Goal: Task Accomplishment & Management: Complete application form

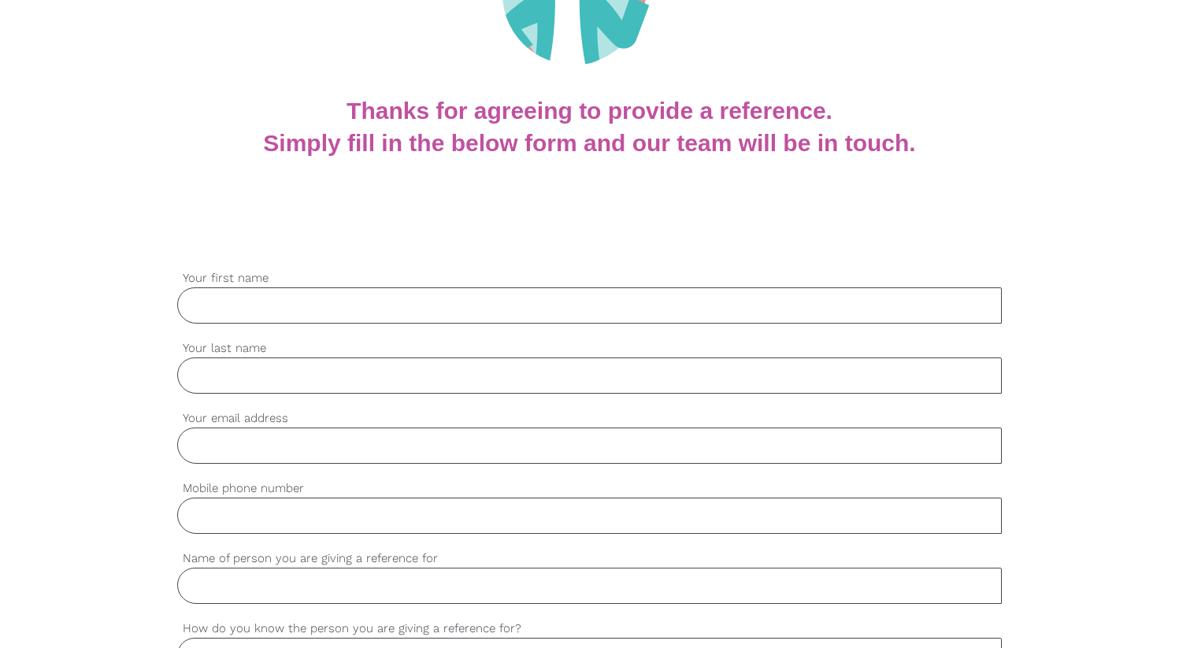
click at [318, 296] on input "Your first name" at bounding box center [589, 305] width 825 height 36
type input "[PERSON_NAME]"
click at [280, 390] on input "Your last name" at bounding box center [589, 376] width 825 height 36
type input "[PERSON_NAME]"
click at [272, 448] on input "Your email address" at bounding box center [589, 446] width 825 height 36
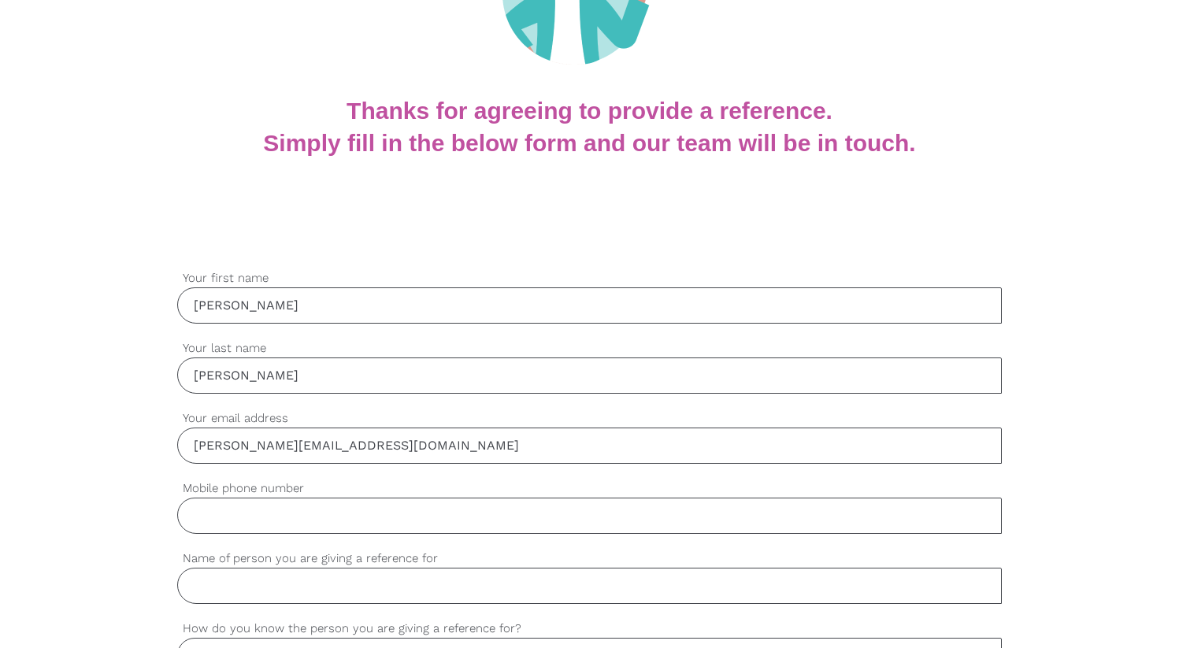
type input "[PERSON_NAME][EMAIL_ADDRESS][DOMAIN_NAME]"
click at [271, 517] on input "Mobile phone number" at bounding box center [589, 516] width 825 height 36
type input "02 9556 8150"
click at [256, 602] on input "Name of person you are giving a reference for" at bounding box center [589, 586] width 825 height 36
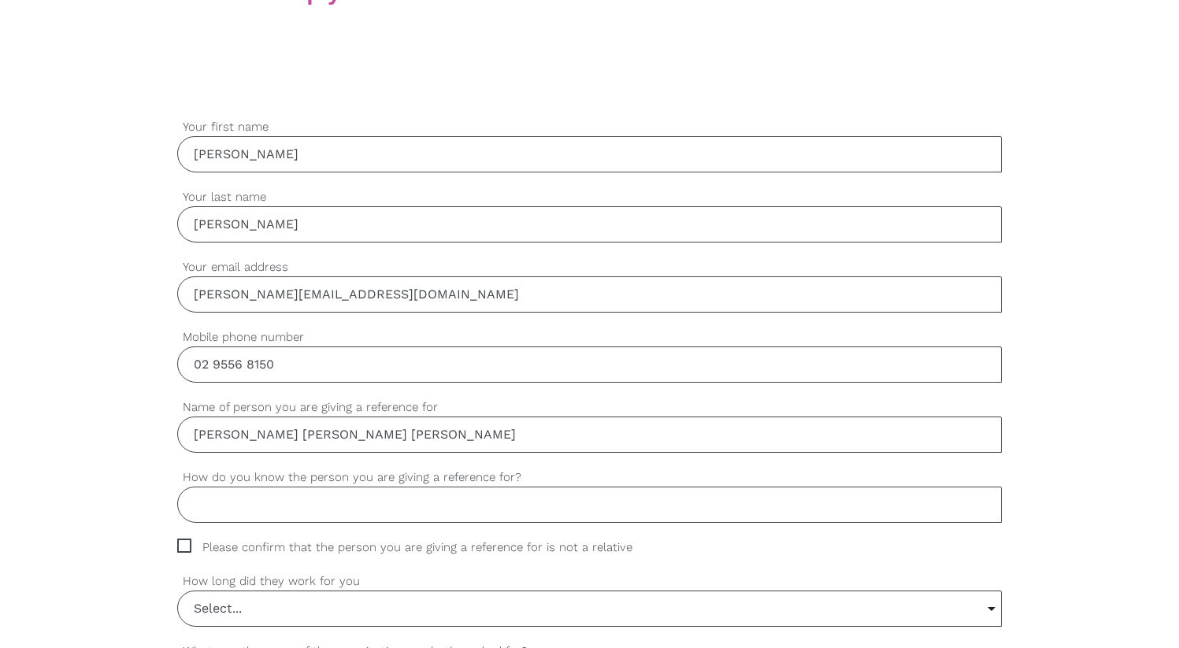
scroll to position [408, 0]
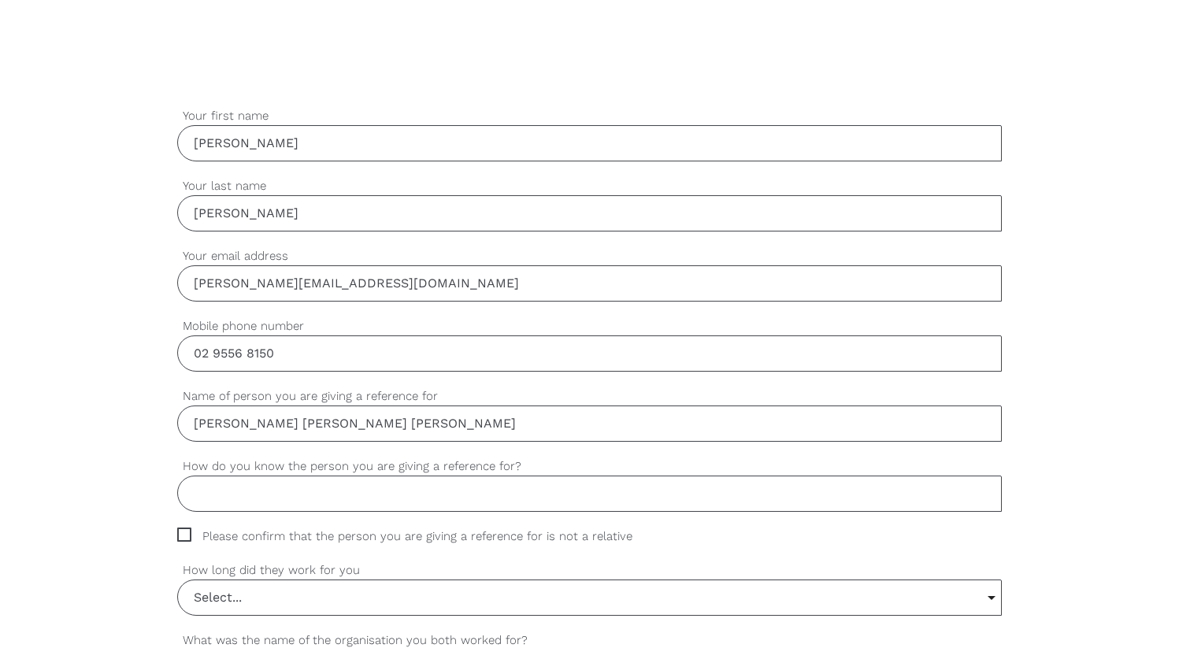
type input "[PERSON_NAME] [PERSON_NAME] [PERSON_NAME]"
click at [294, 508] on input "How do you know the person you are giving a reference for?" at bounding box center [589, 494] width 825 height 36
type input "Direct Manager"
click at [189, 532] on span "Please confirm that the person you are giving a reference for is not a relative" at bounding box center [419, 537] width 485 height 18
click at [187, 532] on input "Please confirm that the person you are giving a reference for is not a relative" at bounding box center [182, 533] width 10 height 10
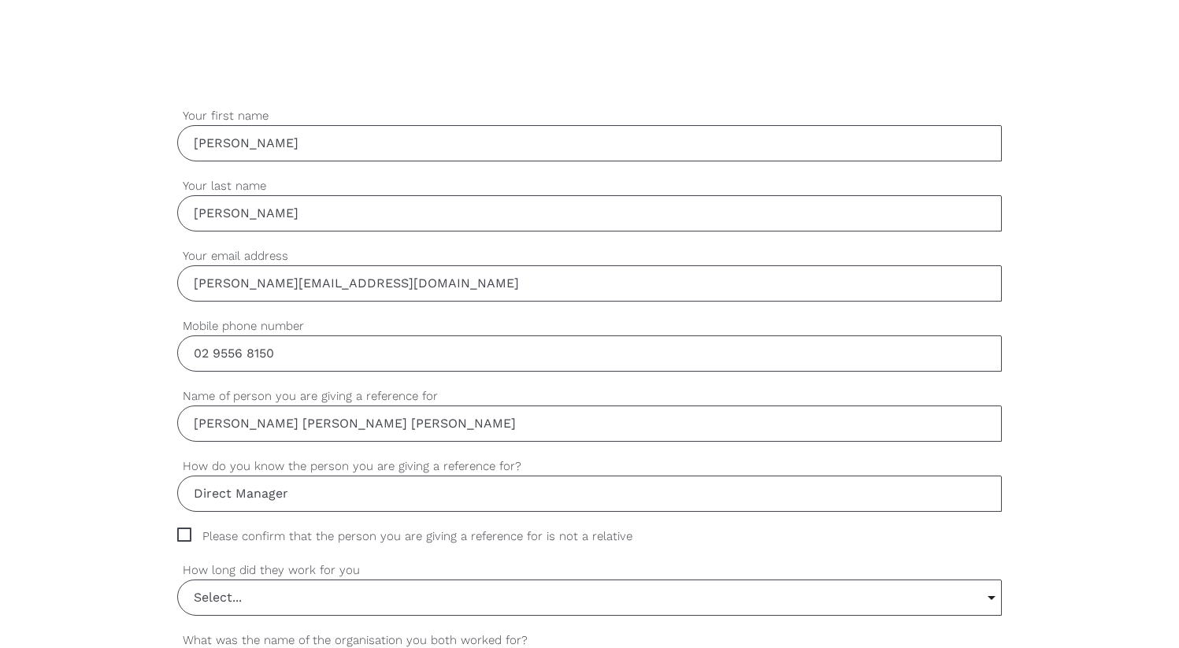
checkbox input "true"
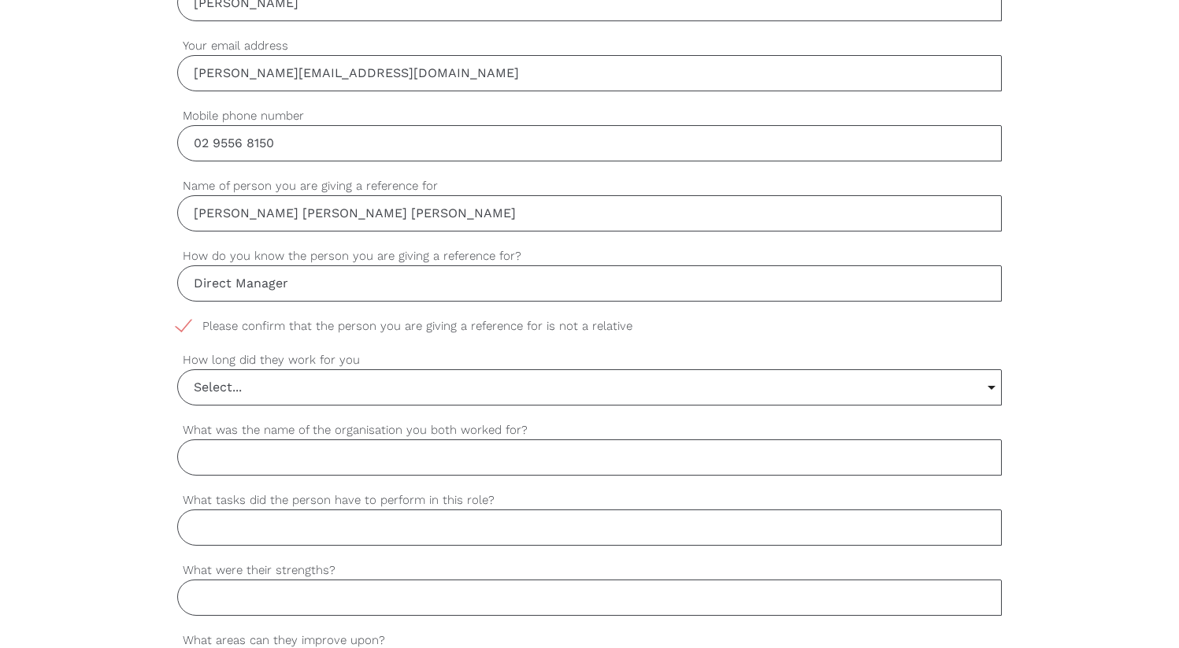
scroll to position [621, 0]
click at [259, 380] on input "Select..." at bounding box center [590, 384] width 824 height 35
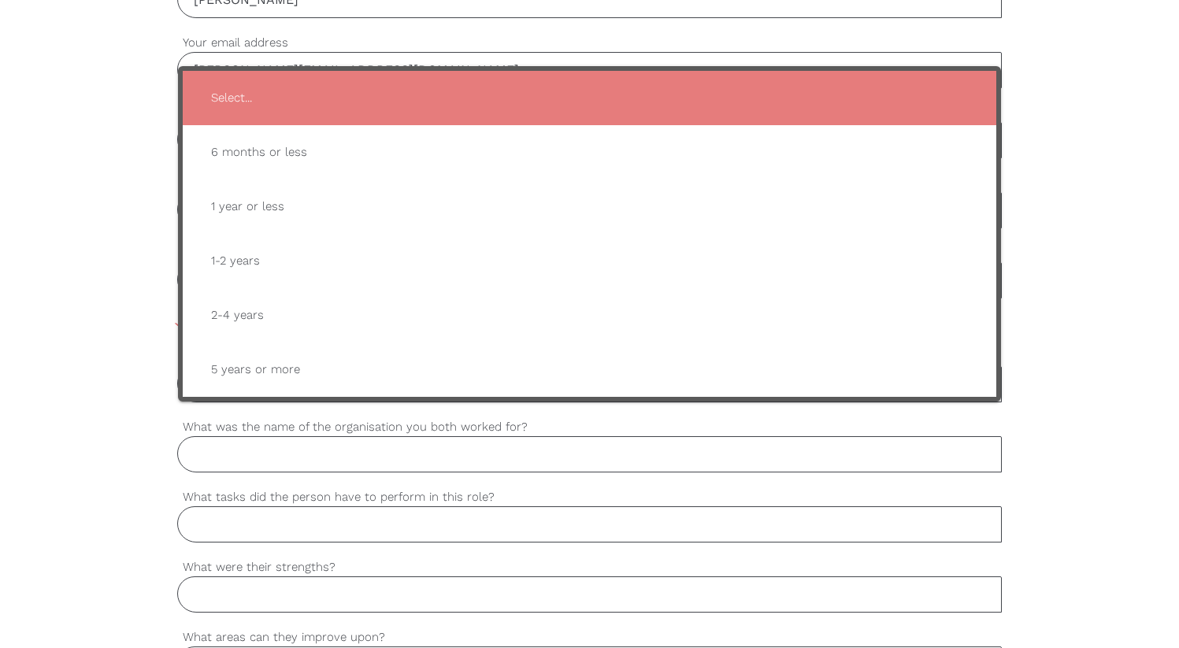
click at [53, 320] on div "settings [PERSON_NAME] Your first name settings [PERSON_NAME] Your last name se…" at bounding box center [589, 601] width 1179 height 1479
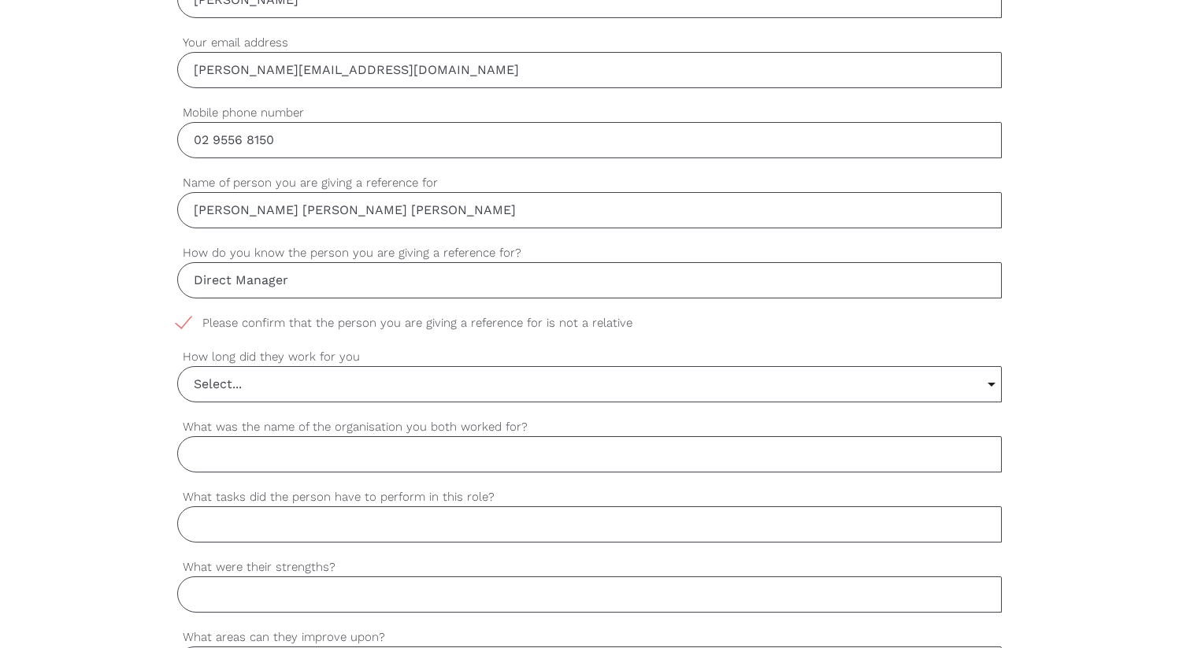
click at [309, 367] on input "Select..." at bounding box center [590, 384] width 824 height 35
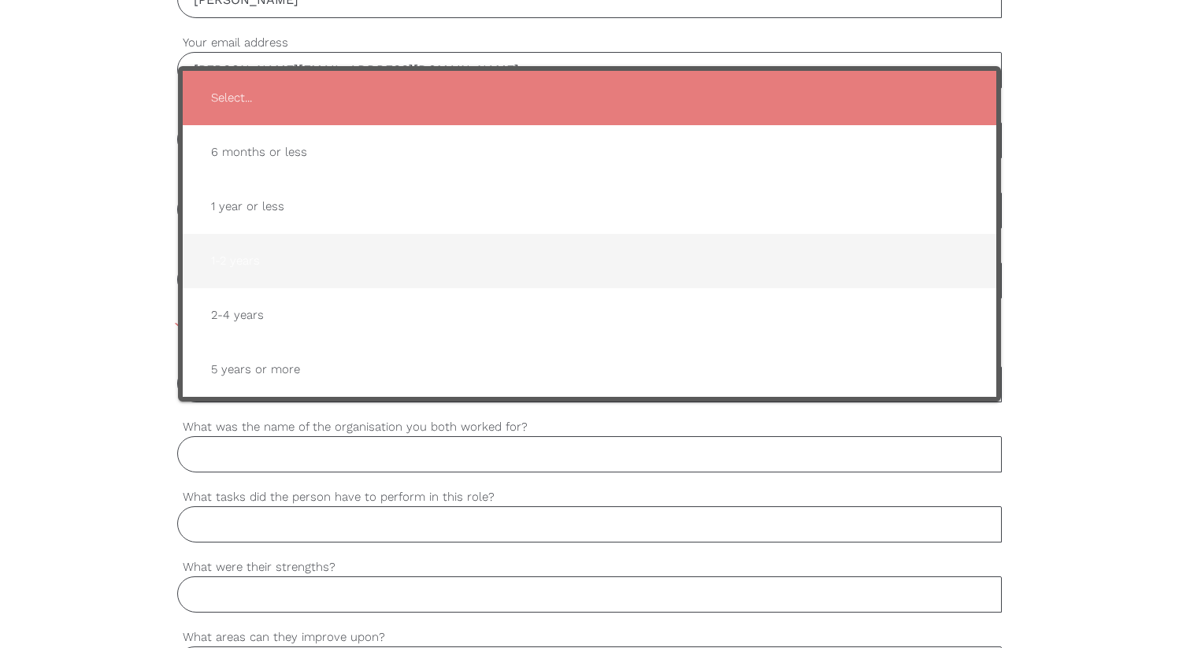
click at [289, 257] on span "1-2 years" at bounding box center [589, 261] width 783 height 39
type input "1-2 years"
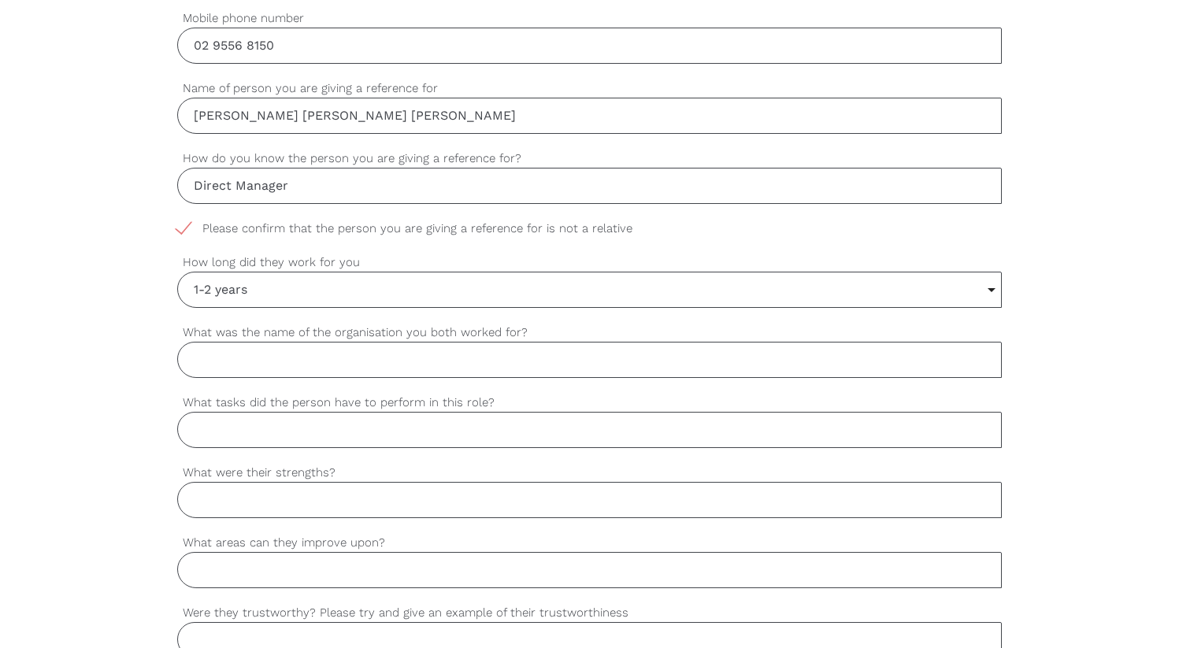
scroll to position [722, 0]
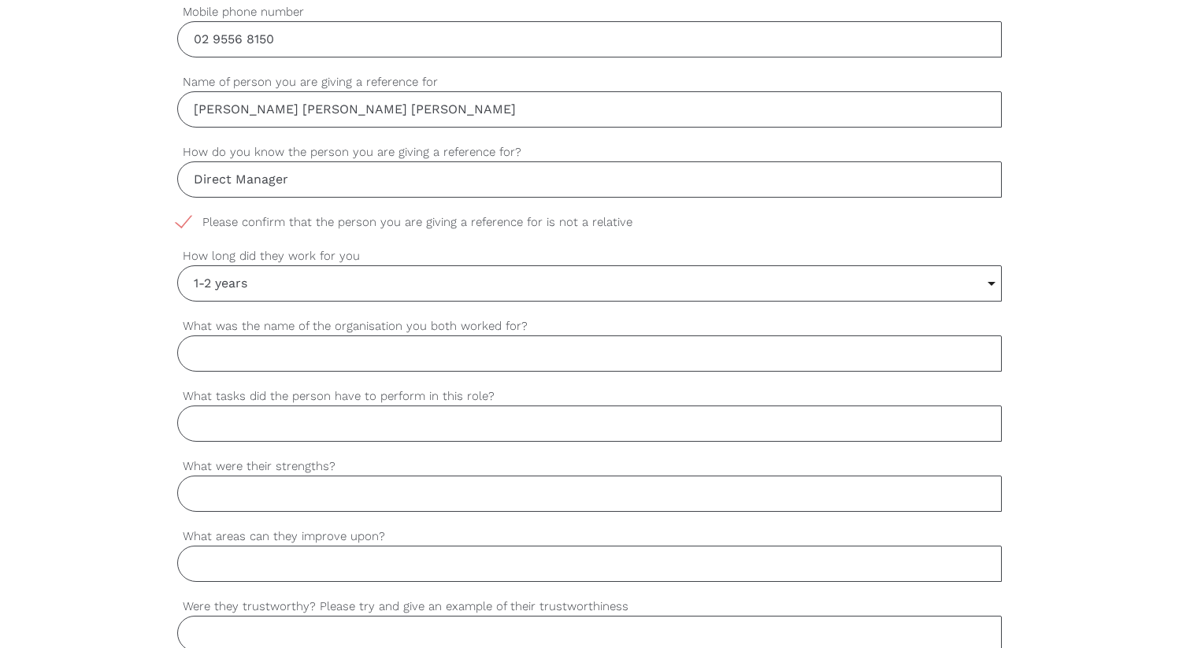
click at [335, 355] on input "What was the name of the organisation you both worked for?" at bounding box center [589, 353] width 825 height 36
type input "Gold Care Home Services"
click at [328, 431] on input "What tasks did the person have to perform in this role?" at bounding box center [589, 424] width 825 height 36
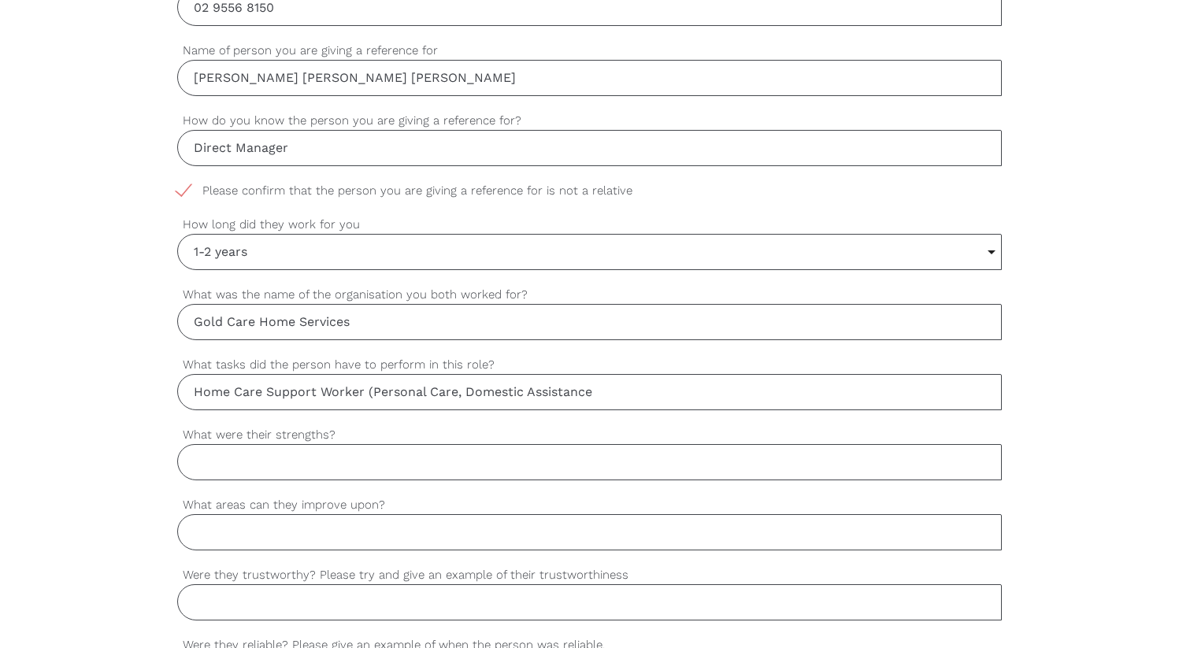
scroll to position [755, 0]
click at [410, 433] on label "What were their strengths?" at bounding box center [589, 433] width 825 height 18
click at [410, 443] on input "What were their strengths?" at bounding box center [589, 461] width 825 height 36
click at [669, 396] on input "Home Care Support Worker (Personal Care, Domestic Assistance," at bounding box center [589, 390] width 825 height 36
type input "Home Care Support Worker (Personal Care, Domestic Assistance)"
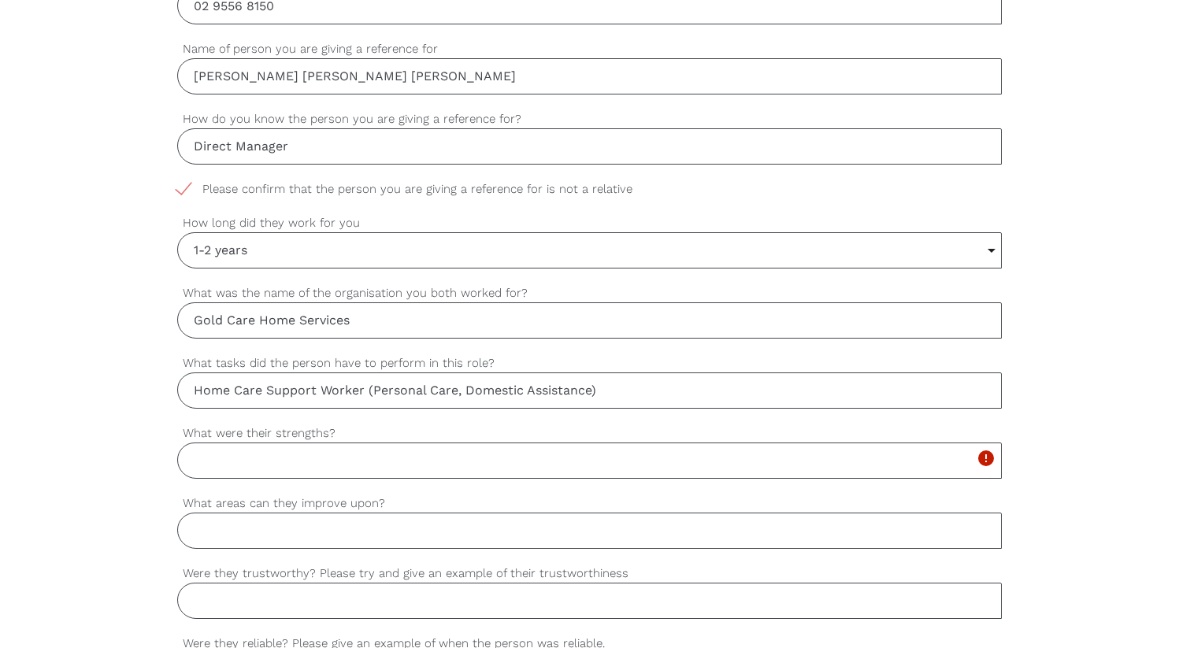
click at [606, 453] on input "What were their strengths?" at bounding box center [589, 461] width 825 height 36
type input "A"
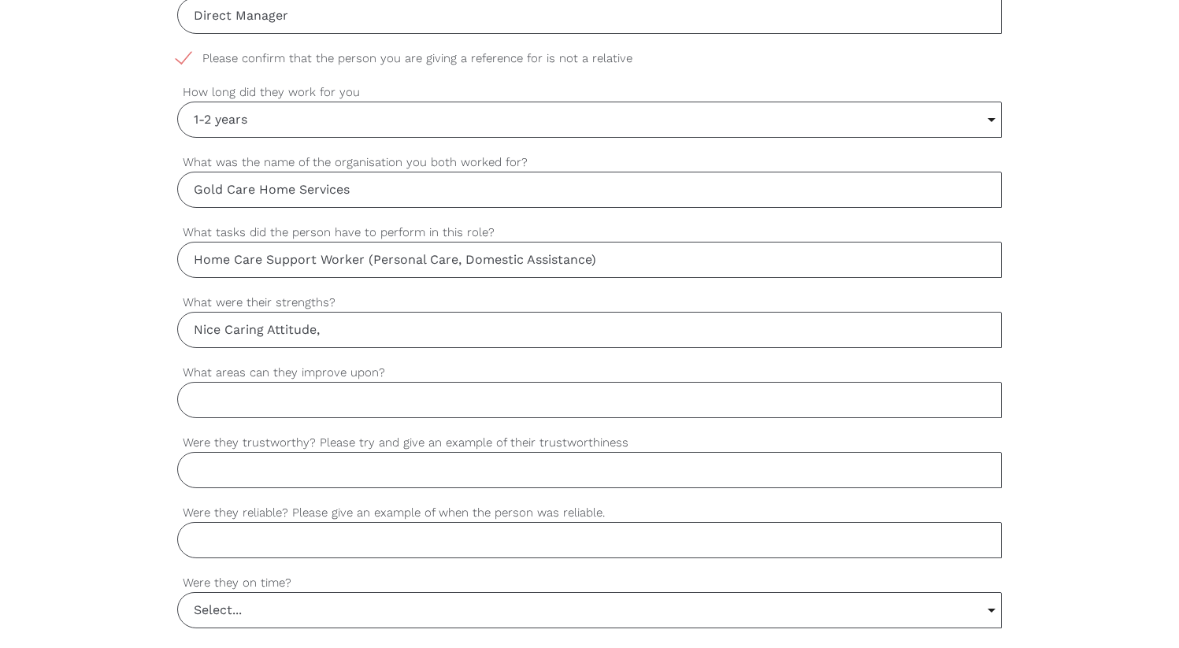
scroll to position [889, 0]
type input "Nice Caring Attitude,"
click at [545, 385] on input "What areas can they improve upon?" at bounding box center [589, 397] width 825 height 36
type input "Compliance with Documents."
click at [319, 484] on input "Were they trustworthy? Please try and give an example of their trustworthiness" at bounding box center [589, 467] width 825 height 36
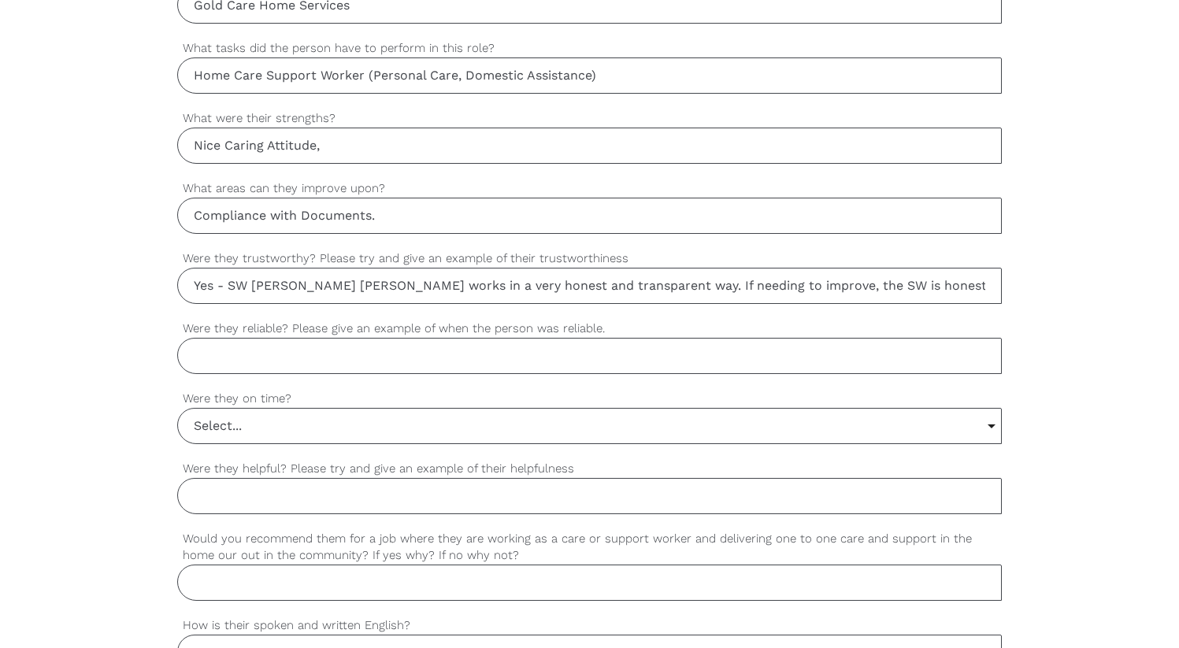
scroll to position [1094, 0]
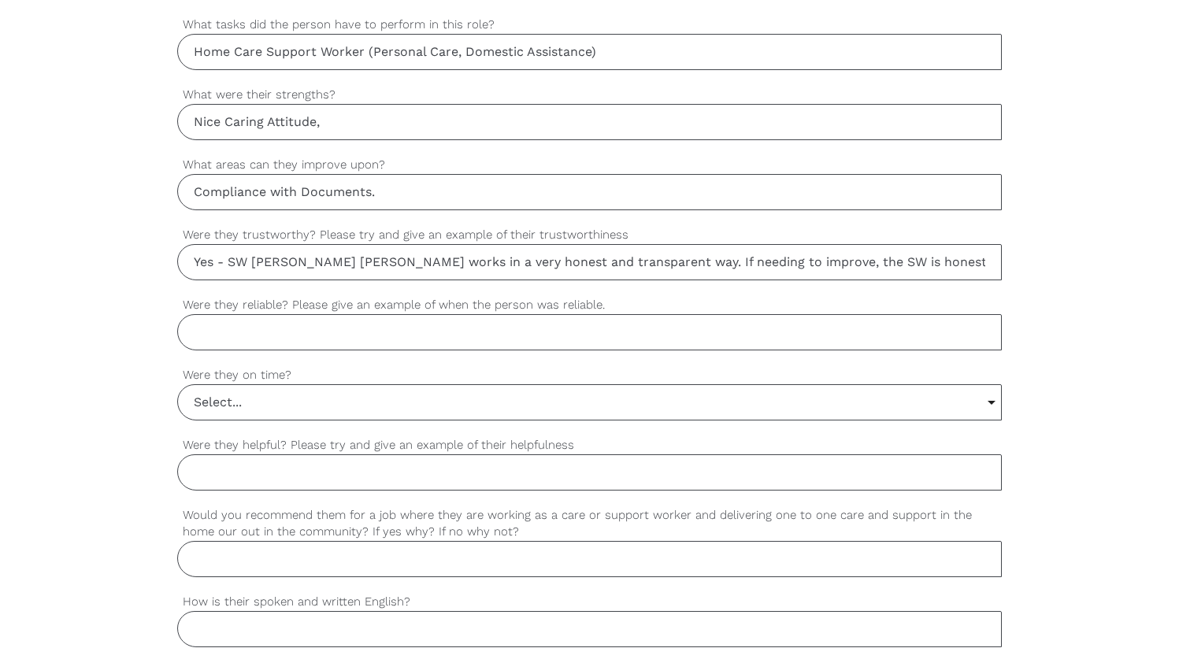
type input "Yes - SW [PERSON_NAME] [PERSON_NAME] works in a very honest and transparent way…"
click at [276, 333] on input "Were they reliable? Please give an example of when the person was reliable." at bounding box center [589, 332] width 825 height 36
type input "Yes - Attends shifts on time and punctual"
click at [212, 413] on input "Select..." at bounding box center [590, 402] width 824 height 35
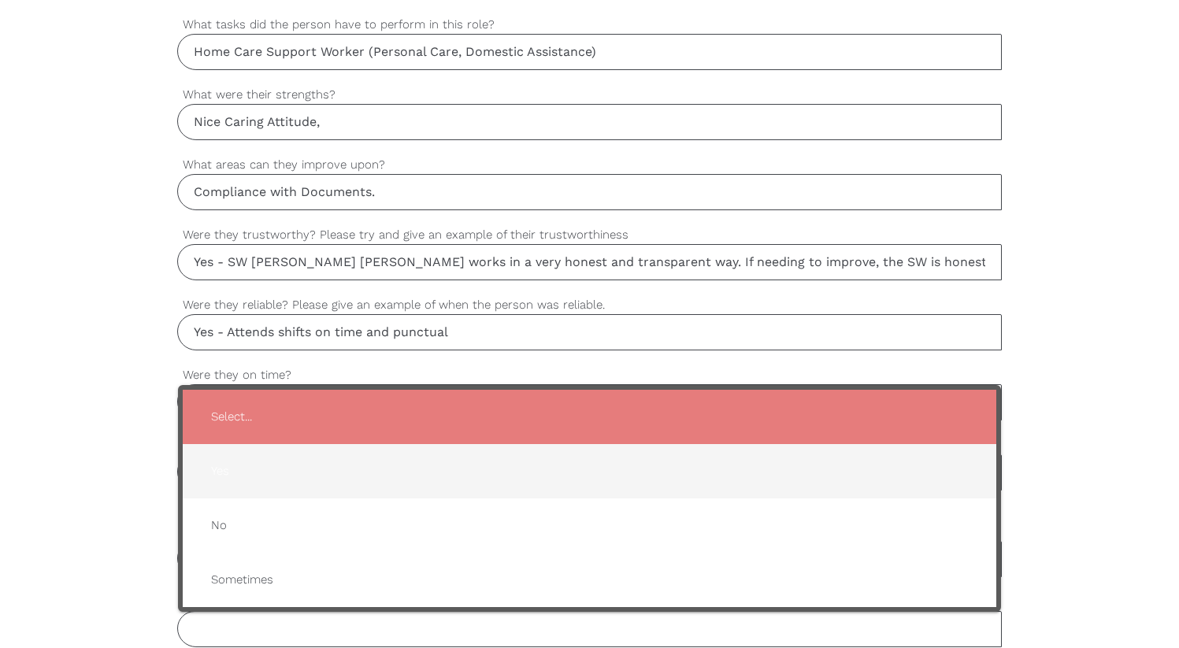
click at [239, 471] on span "Yes" at bounding box center [589, 471] width 783 height 39
type input "Yes"
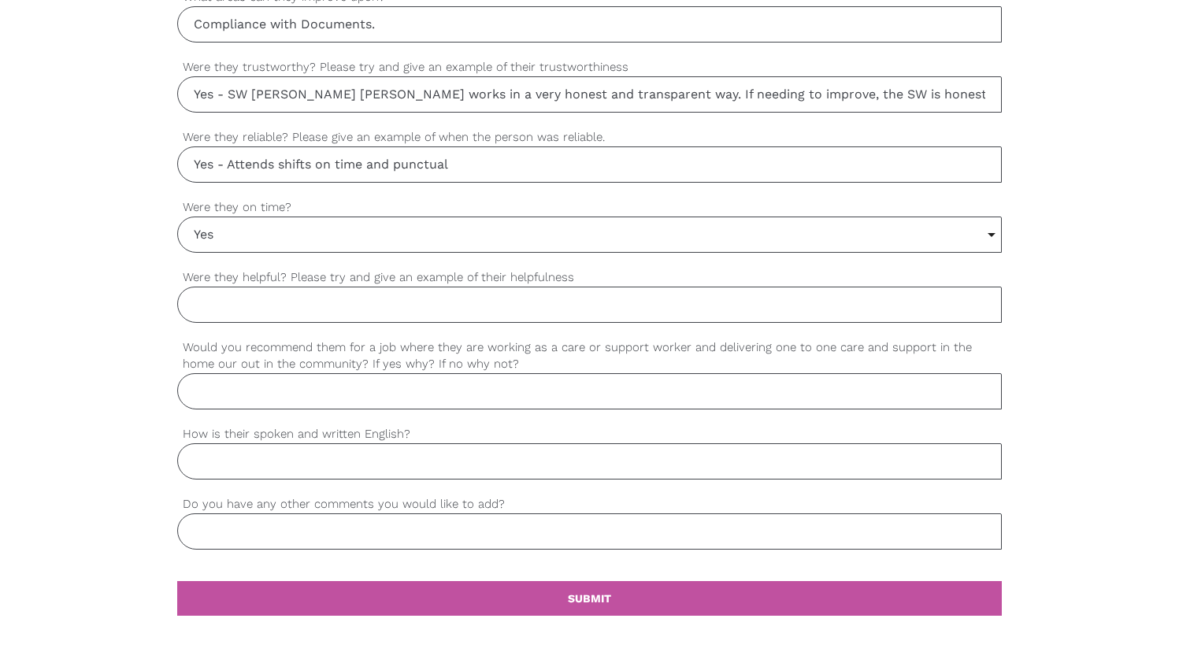
scroll to position [1290, 0]
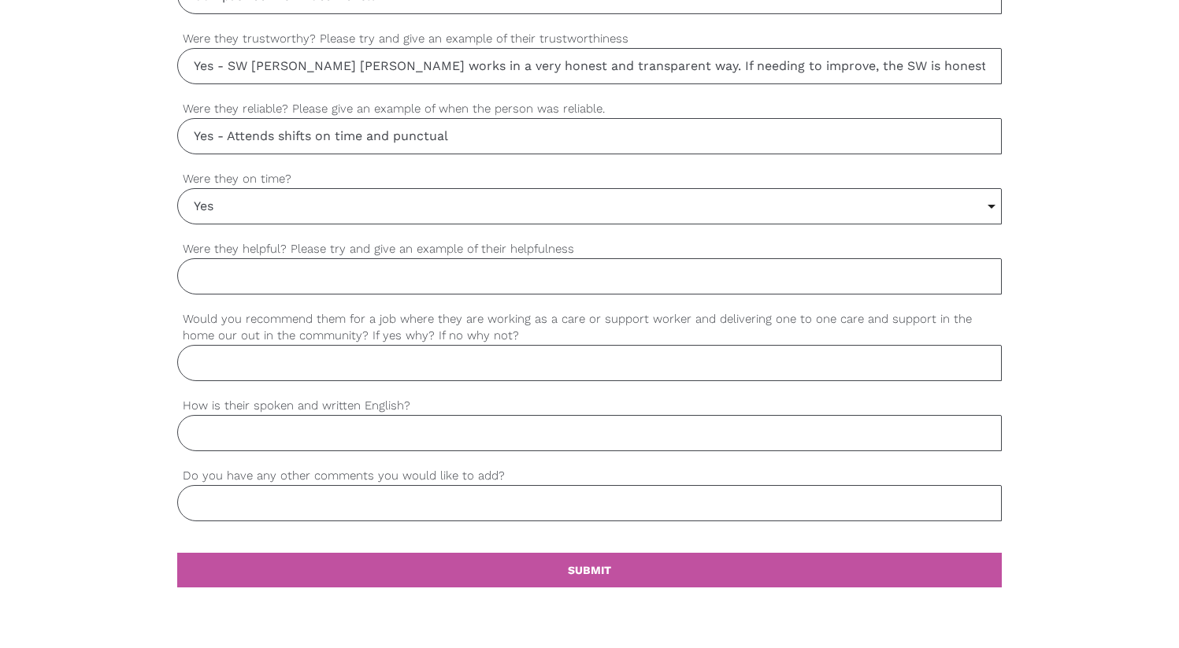
click at [263, 289] on input "Were they helpful? Please try and give an example of their helpfulness" at bounding box center [589, 276] width 825 height 36
type input "Yes"
click at [271, 374] on input "Would you recommend them for a job where they are working as a care or support …" at bounding box center [589, 363] width 825 height 36
type input "Yes"
click at [259, 443] on input "How is their spoken and written English?" at bounding box center [589, 433] width 825 height 36
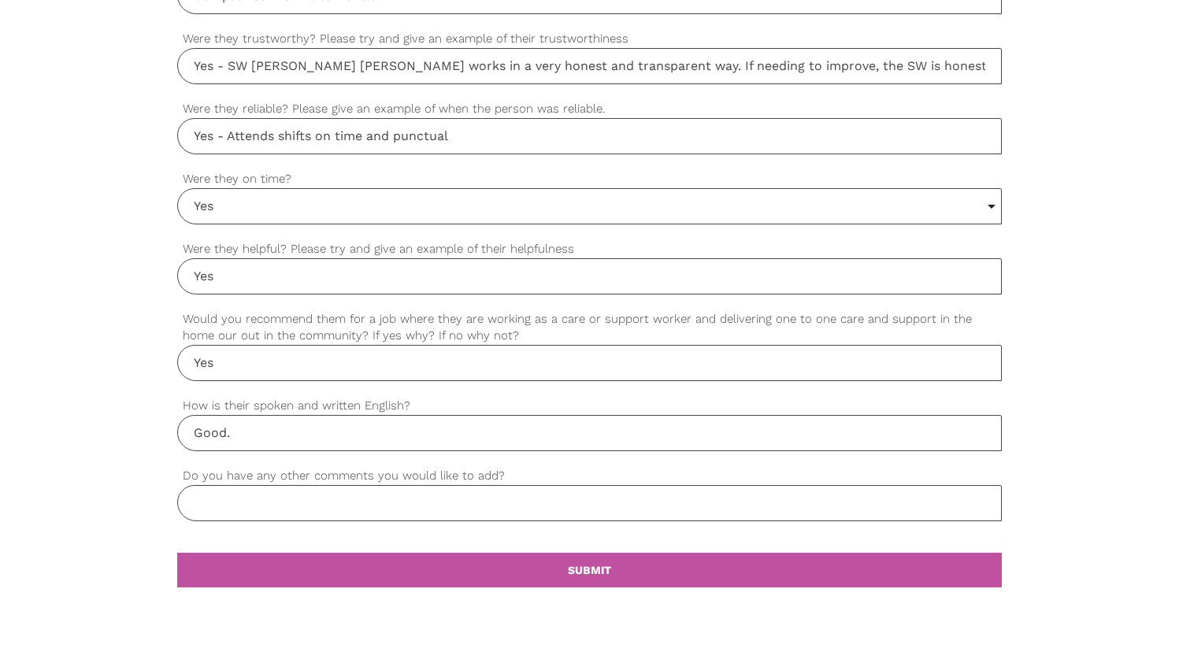
type input "Good."
click at [241, 506] on input "Do you have any other comments you would like to add?" at bounding box center [589, 503] width 825 height 36
type input "Nil"
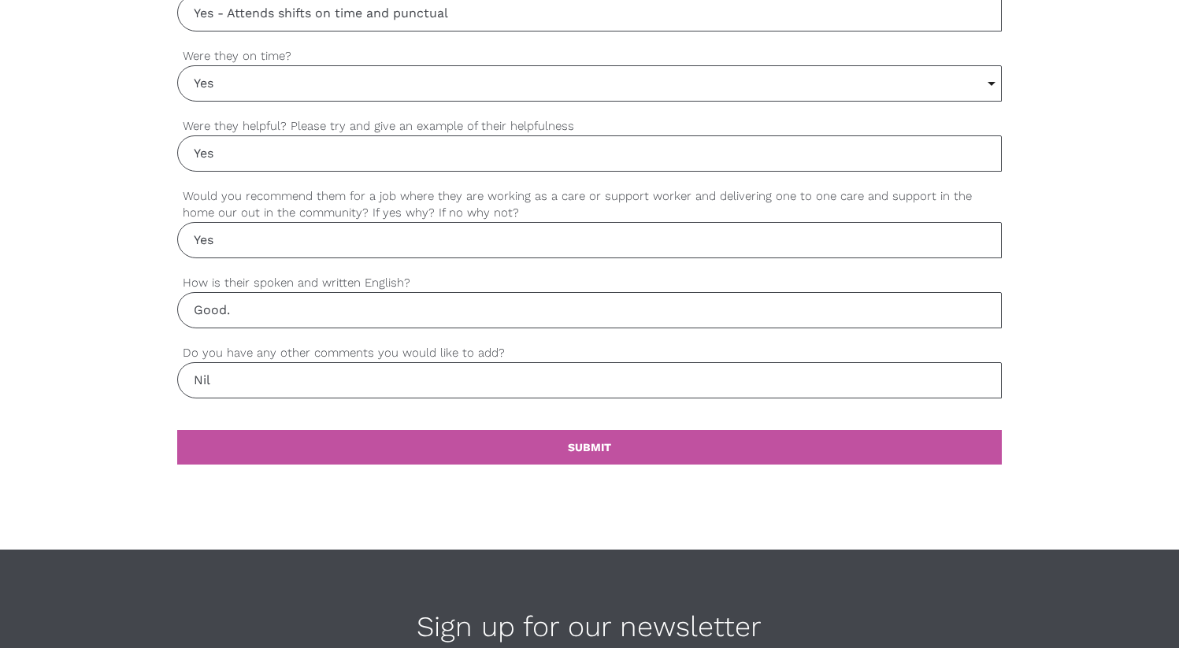
scroll to position [1425, 0]
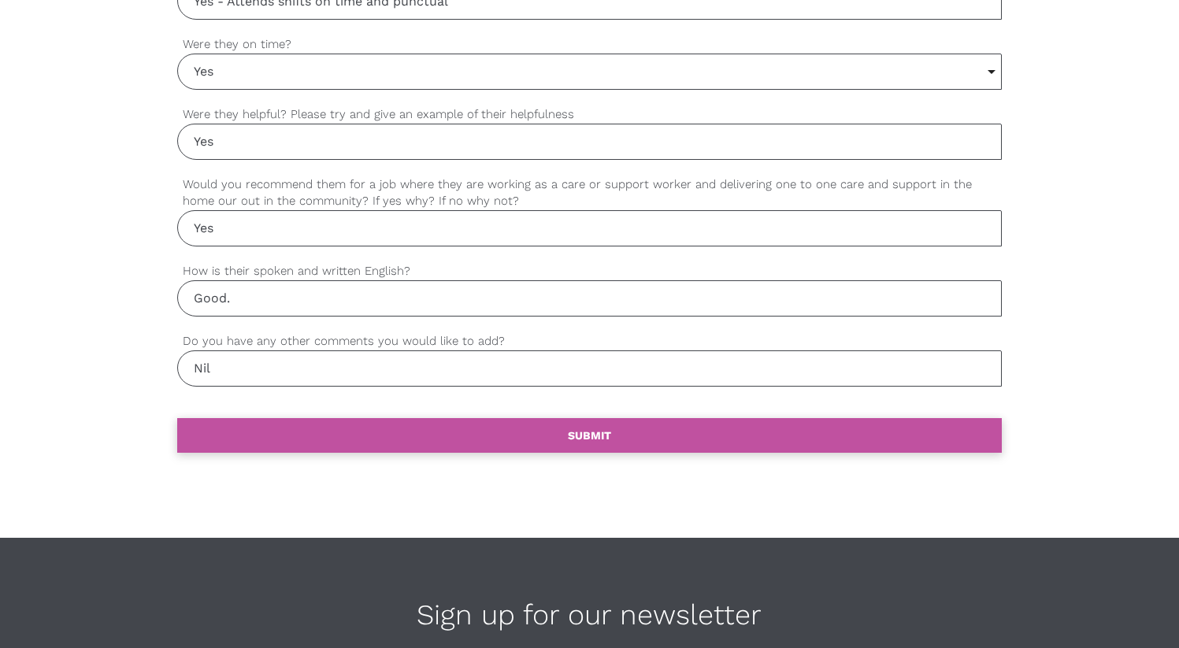
click at [437, 432] on link "settings SUBMIT" at bounding box center [589, 435] width 825 height 35
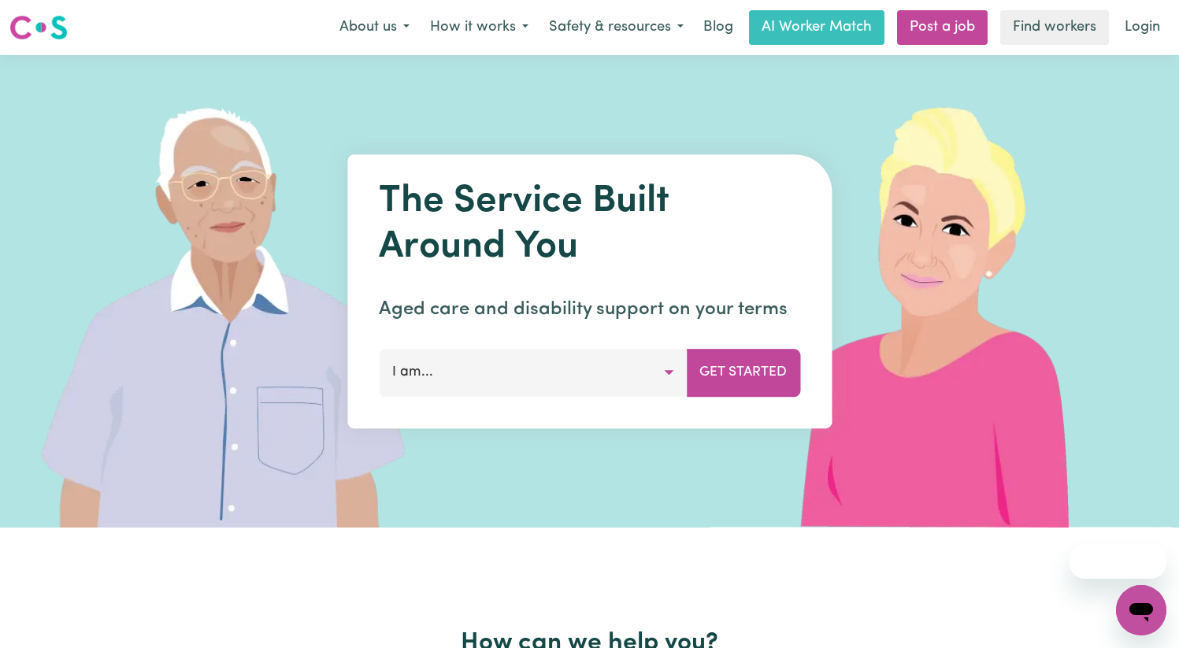
click at [567, 372] on button "I am..." at bounding box center [533, 372] width 308 height 47
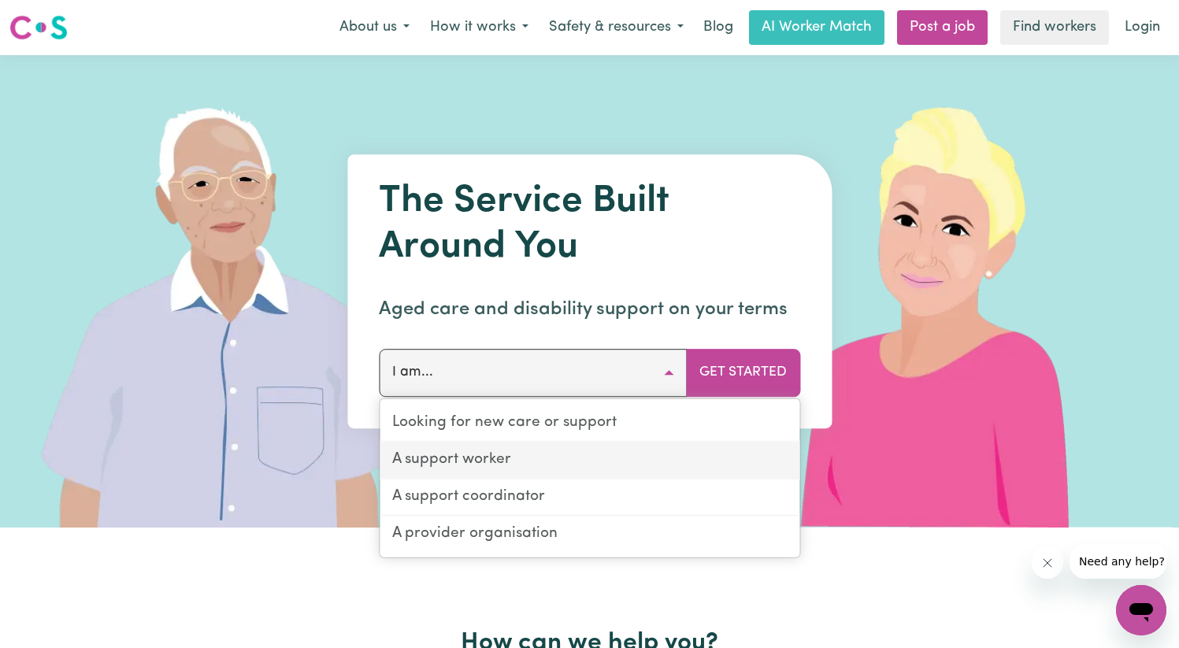
click at [544, 461] on link "A support worker" at bounding box center [590, 461] width 420 height 37
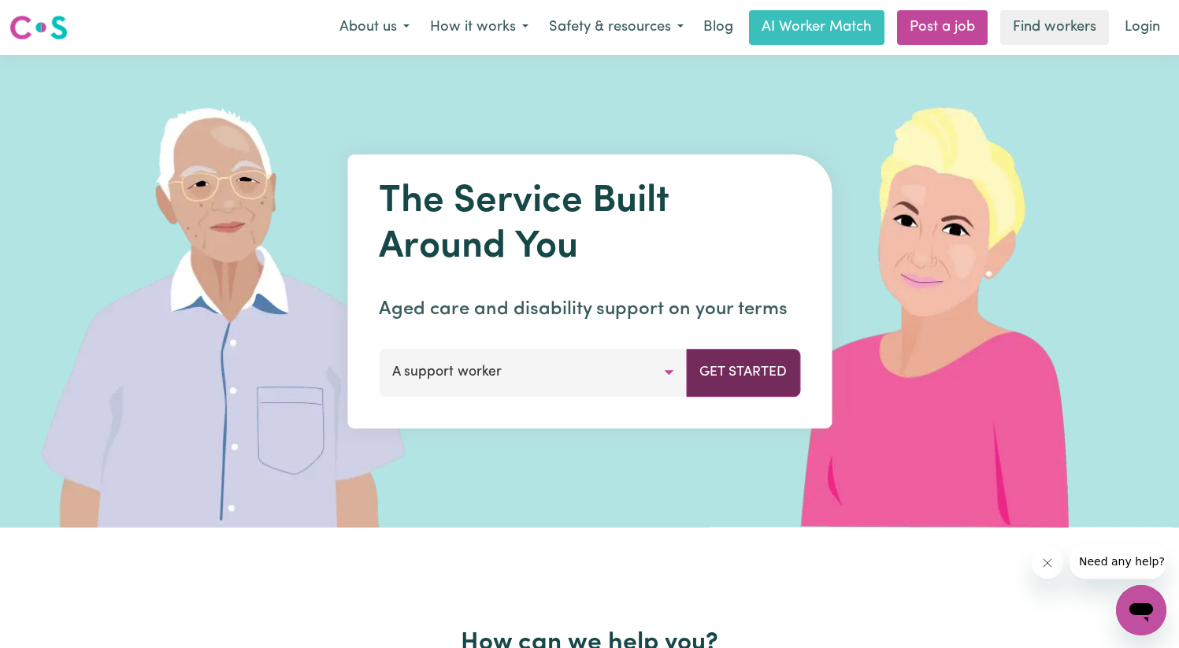
click at [719, 377] on button "Get Started" at bounding box center [743, 372] width 114 height 47
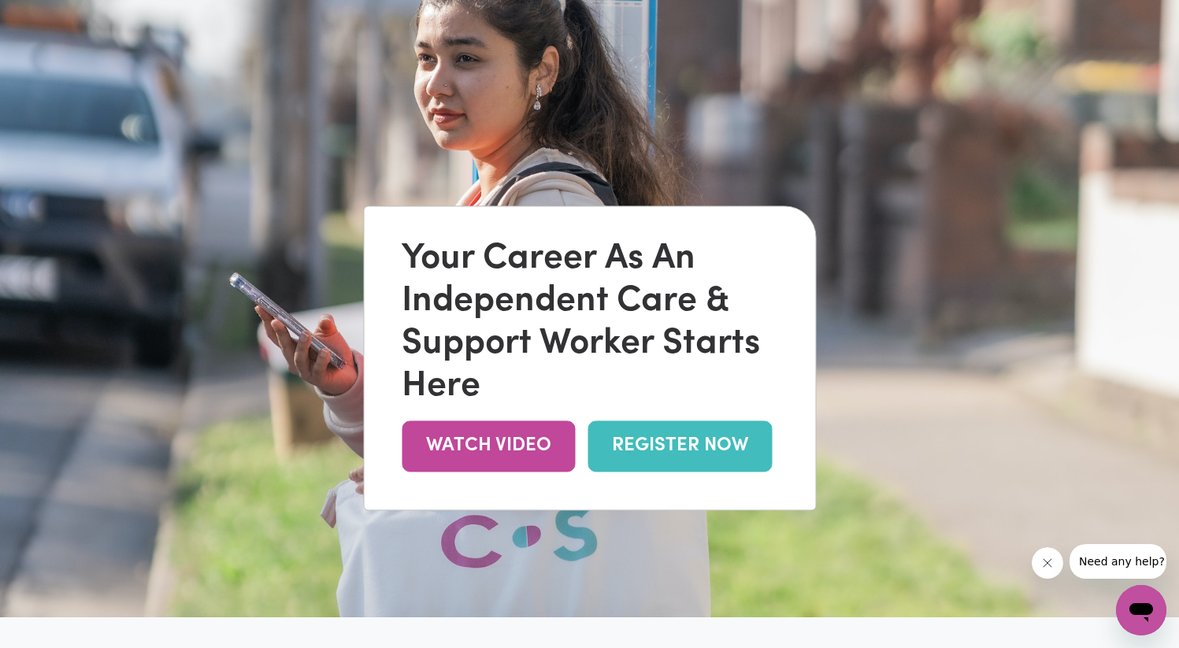
scroll to position [83, 0]
